Goal: Task Accomplishment & Management: Manage account settings

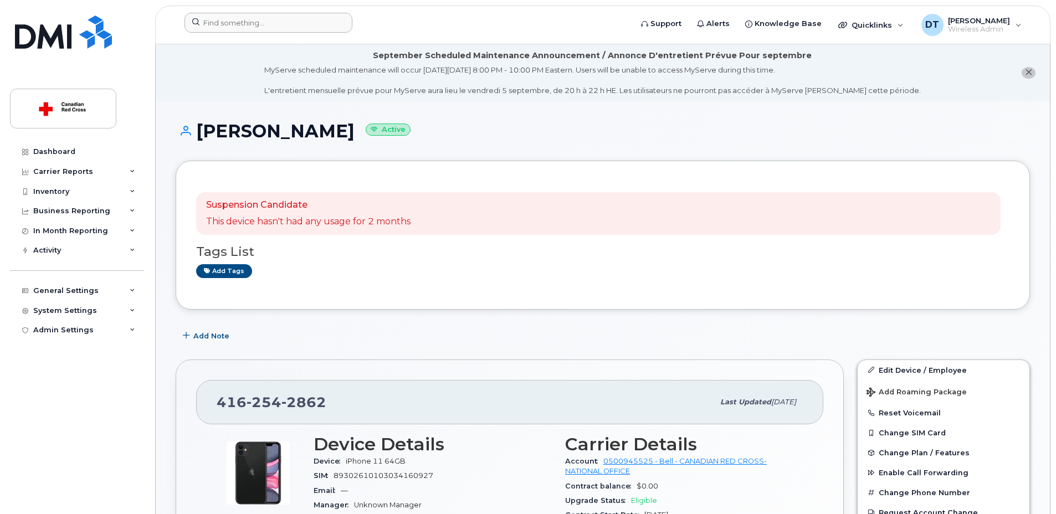
scroll to position [942, 0]
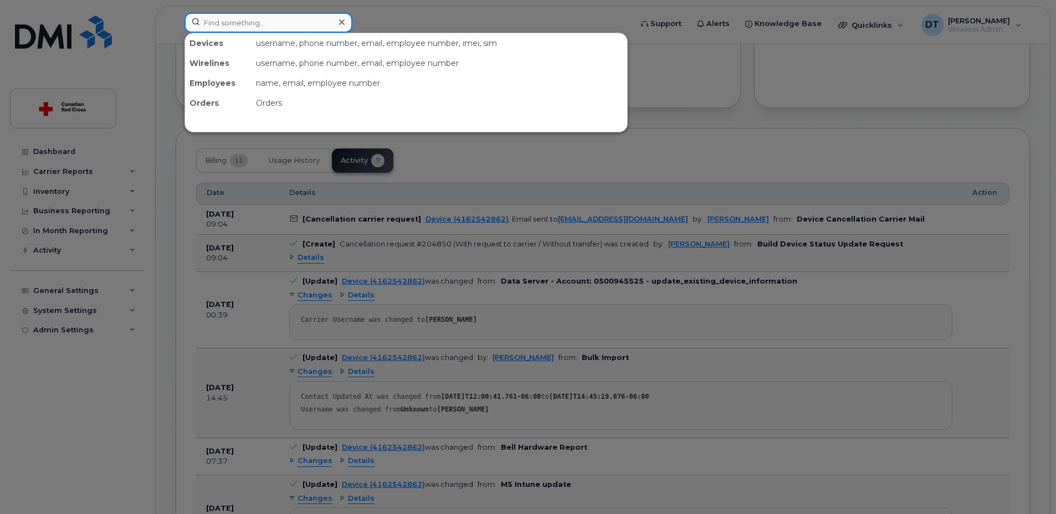
click at [240, 24] on input at bounding box center [268, 23] width 168 height 20
paste input "[PHONE_NUMBER]"
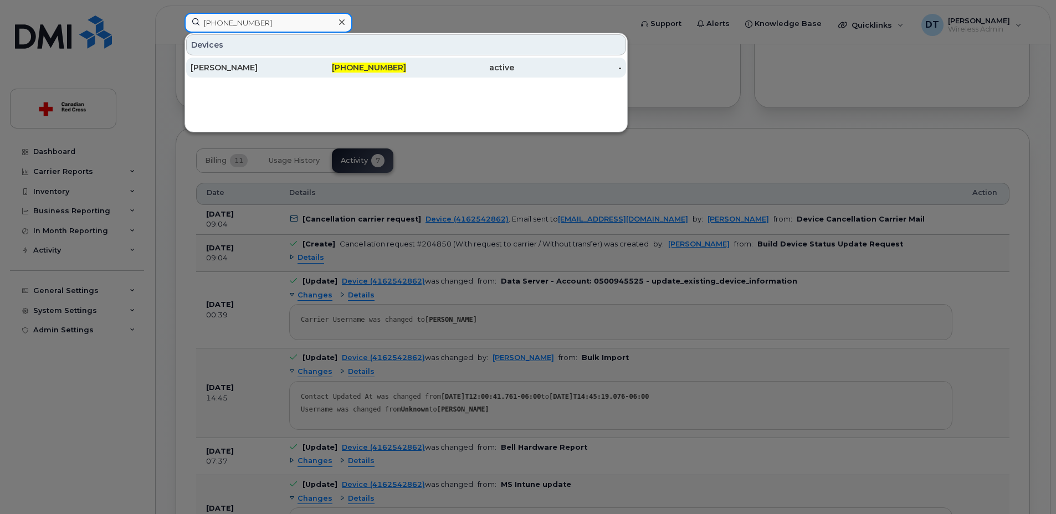
type input "[PHONE_NUMBER]"
click at [302, 68] on div "[PHONE_NUMBER]" at bounding box center [353, 67] width 108 height 11
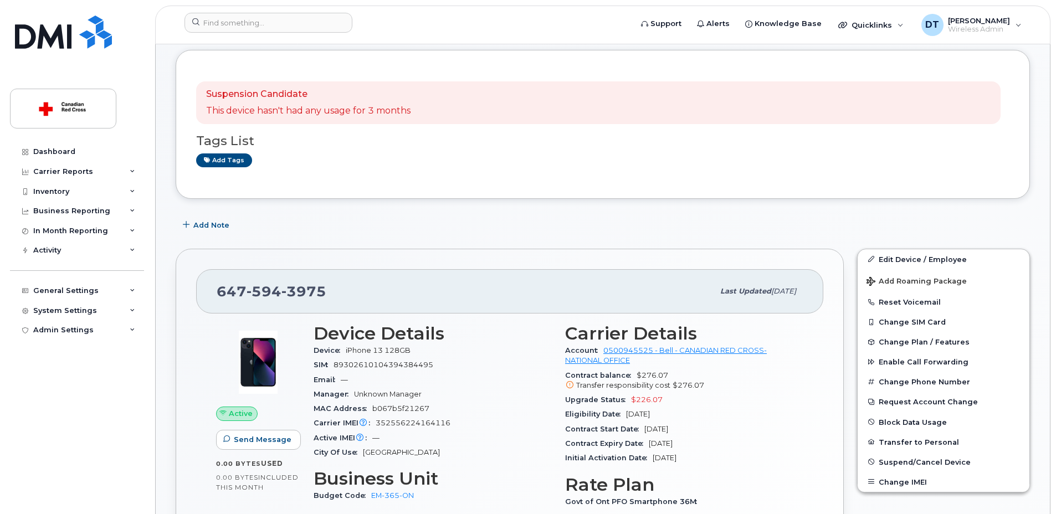
scroll to position [222, 0]
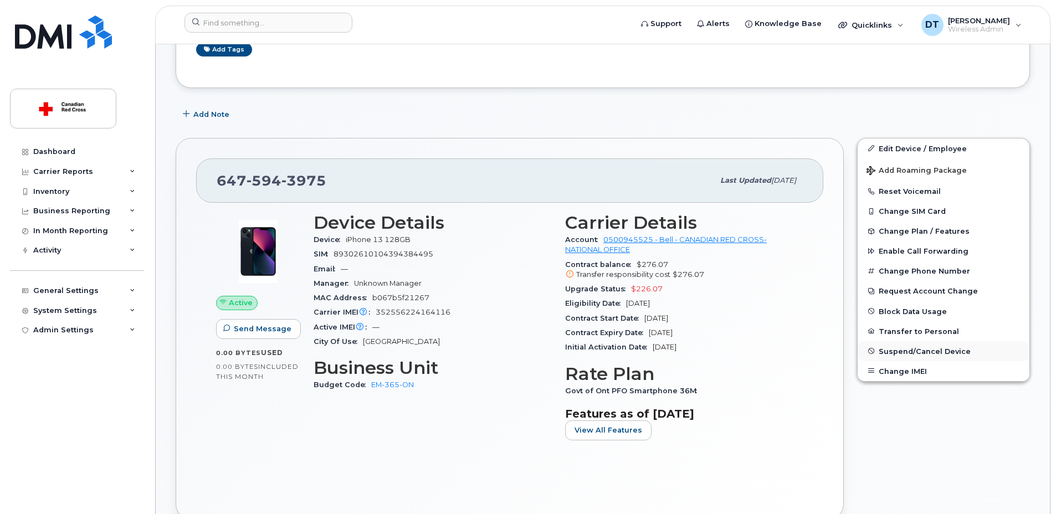
click at [892, 351] on span "Suspend/Cancel Device" at bounding box center [924, 351] width 92 height 8
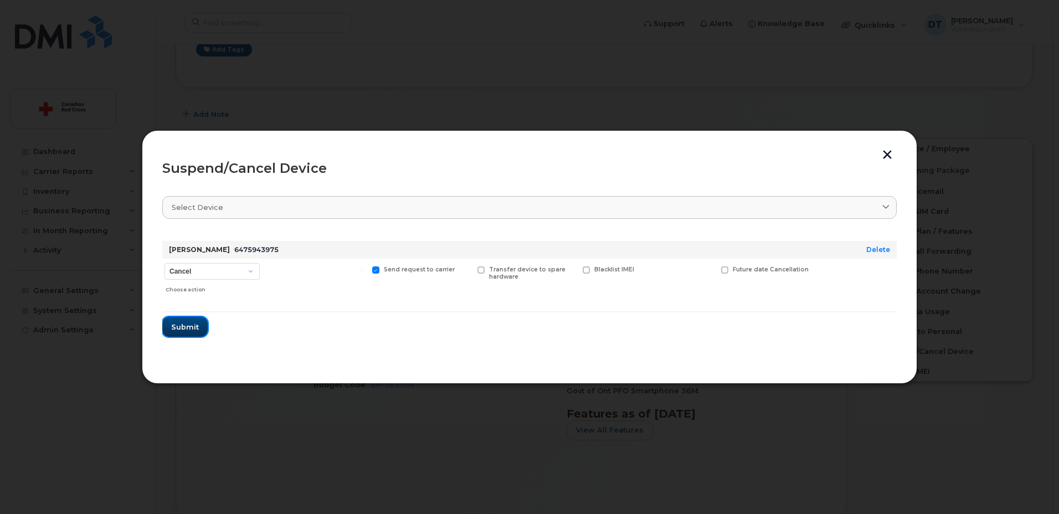
click at [182, 328] on span "Submit" at bounding box center [185, 327] width 28 height 11
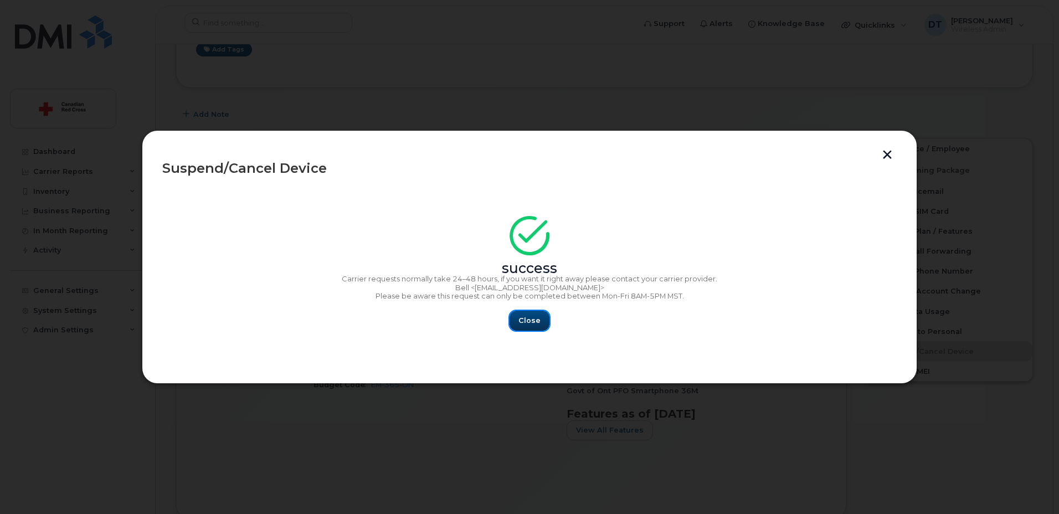
click at [538, 322] on span "Close" at bounding box center [529, 320] width 22 height 11
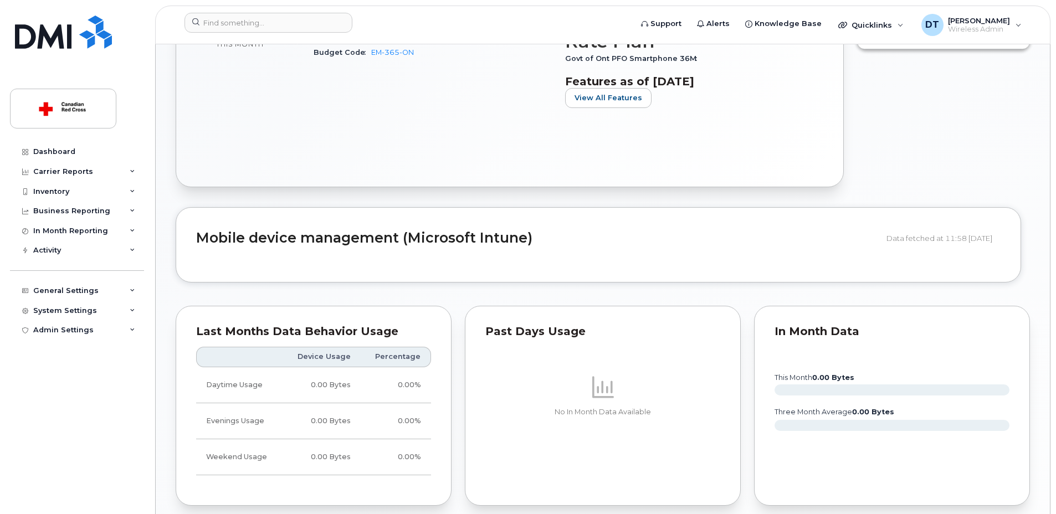
scroll to position [775, 0]
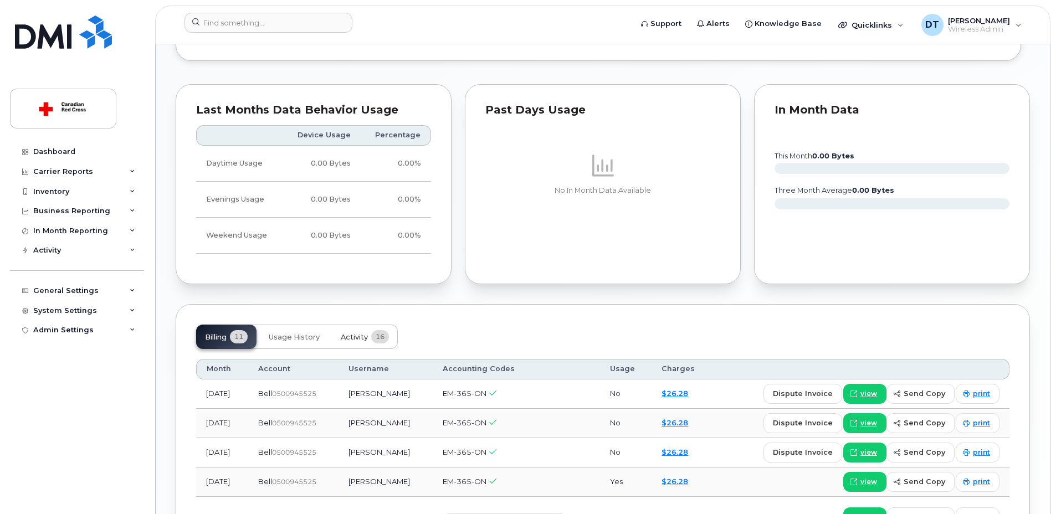
click at [366, 338] on span "Activity" at bounding box center [354, 337] width 27 height 9
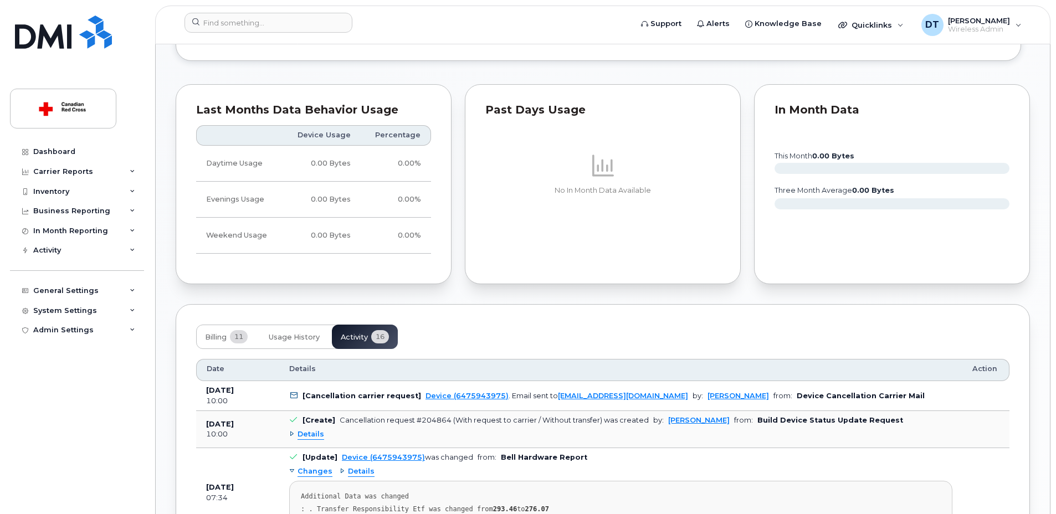
scroll to position [886, 0]
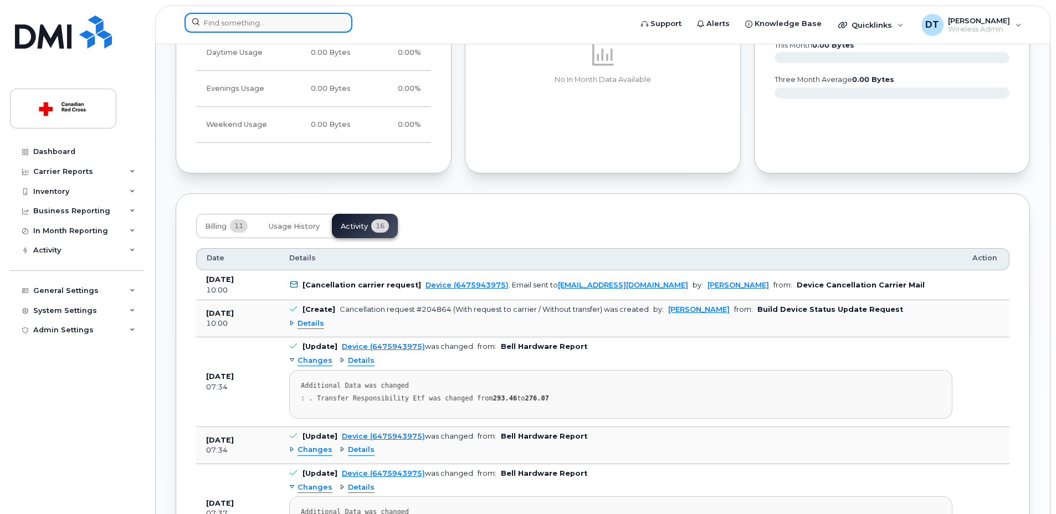
click at [256, 24] on input at bounding box center [268, 23] width 168 height 20
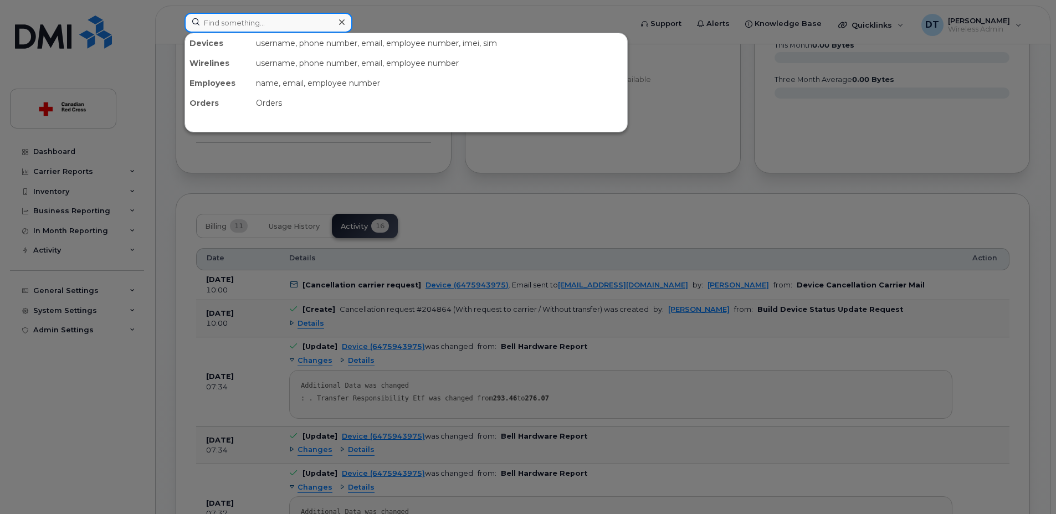
paste input "4374293980"
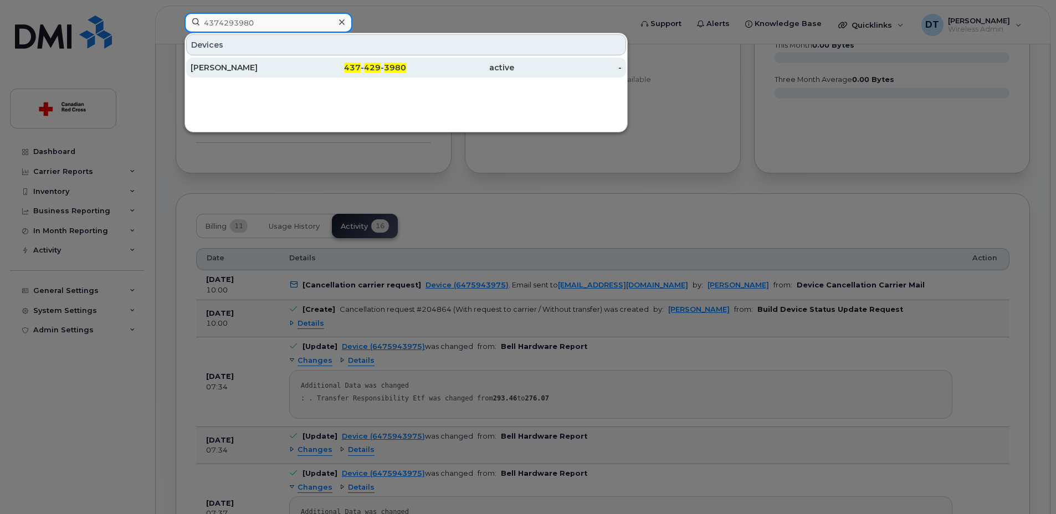
type input "4374293980"
click at [263, 61] on div "Rebecca Bowering" at bounding box center [245, 68] width 108 height 20
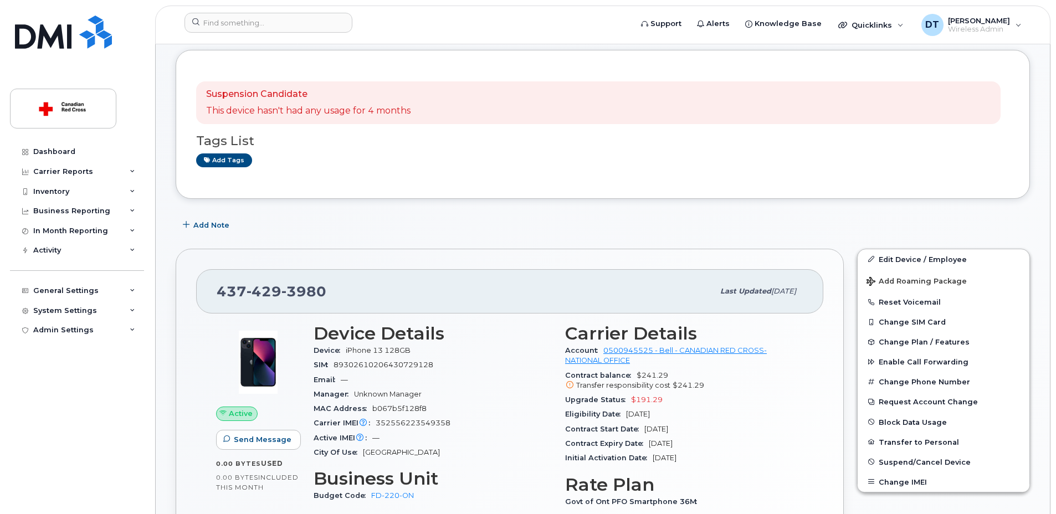
scroll to position [222, 0]
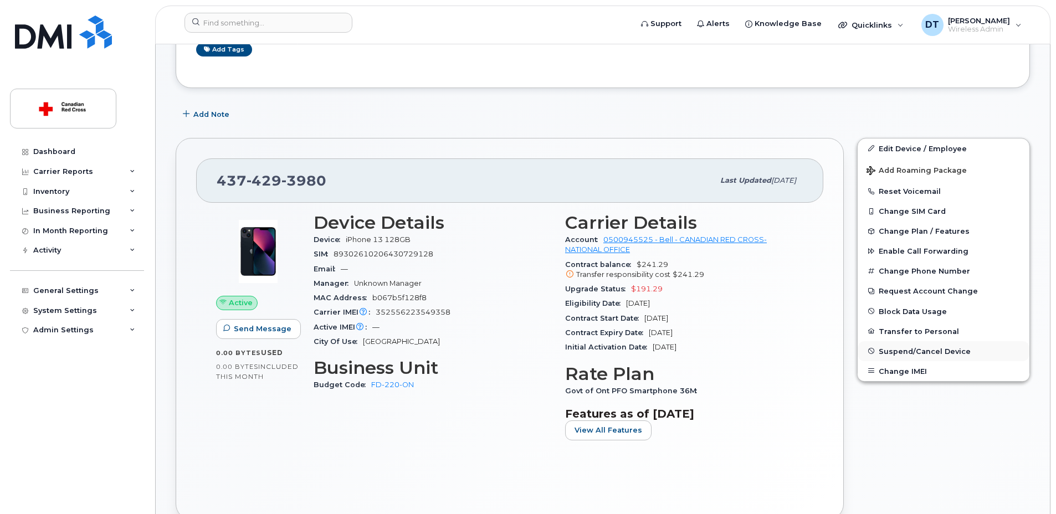
click at [939, 352] on span "Suspend/Cancel Device" at bounding box center [924, 351] width 92 height 8
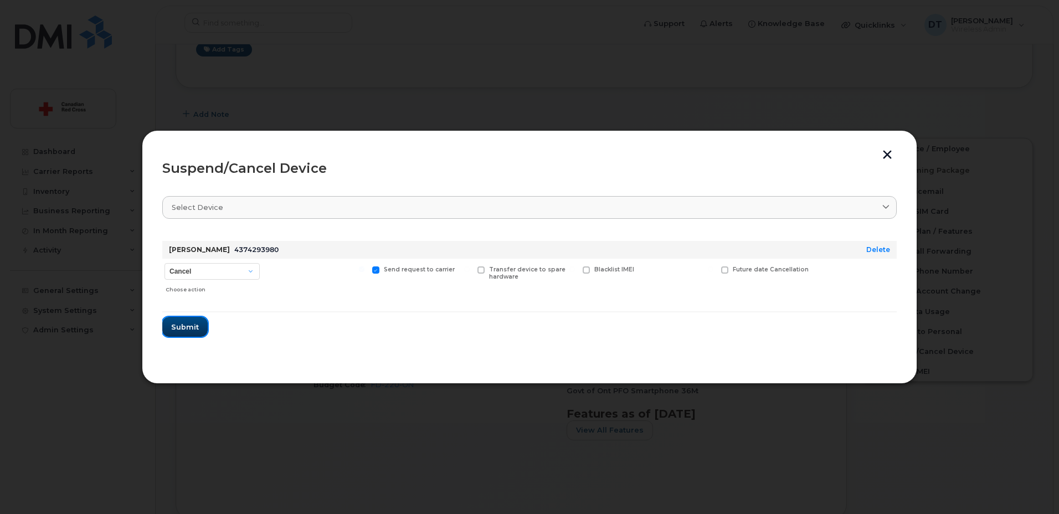
click at [178, 325] on span "Submit" at bounding box center [185, 327] width 28 height 11
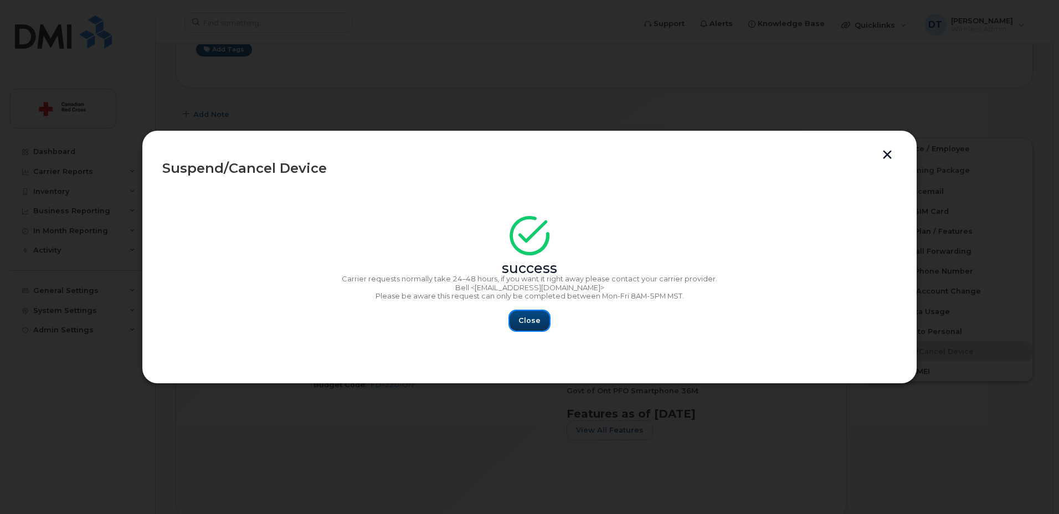
click at [527, 328] on button "Close" at bounding box center [530, 321] width 40 height 20
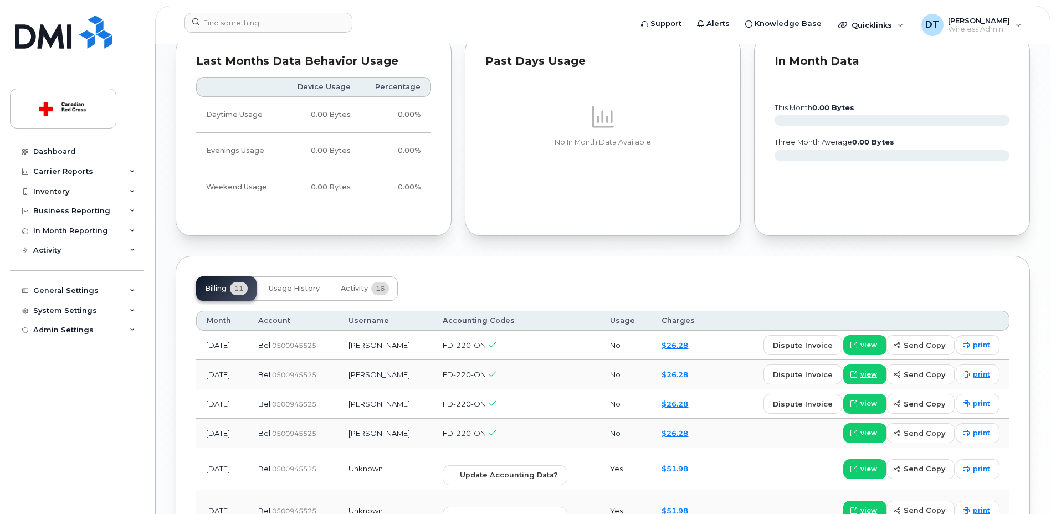
scroll to position [1163, 0]
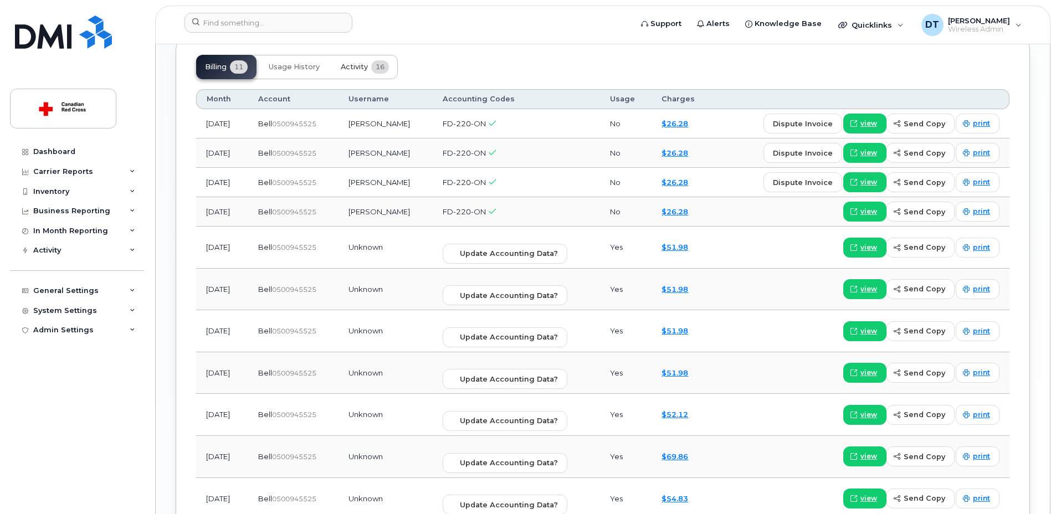
click at [356, 65] on span "Activity" at bounding box center [354, 67] width 27 height 9
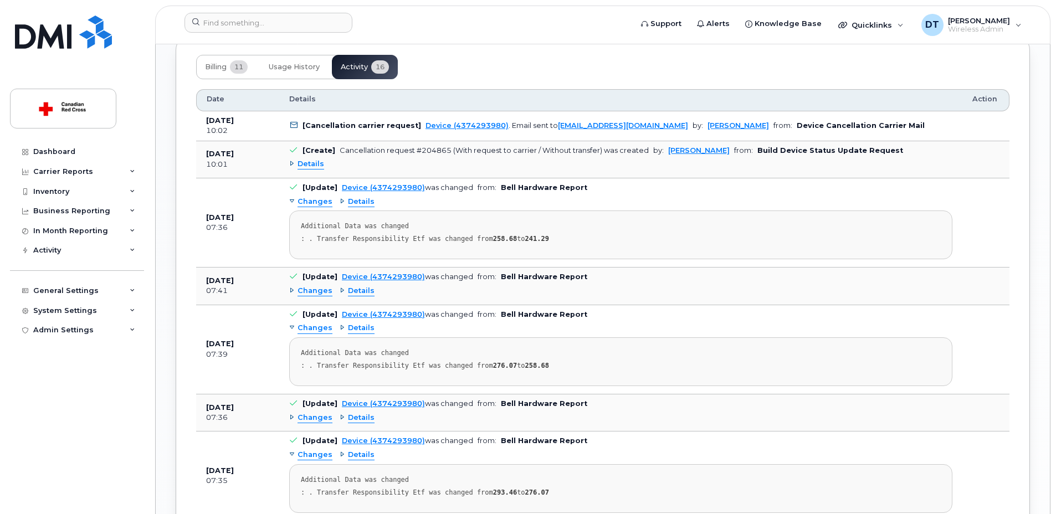
scroll to position [997, 0]
